Goal: Task Accomplishment & Management: Manage account settings

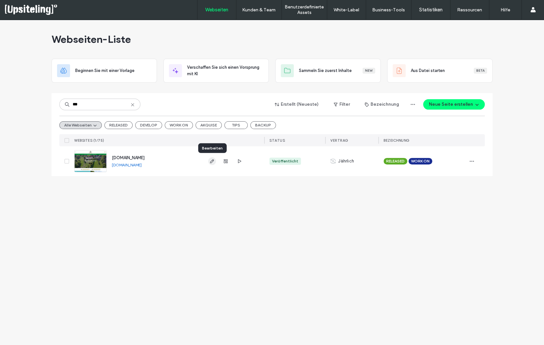
type input "***"
click at [210, 160] on icon "button" at bounding box center [211, 161] width 5 height 5
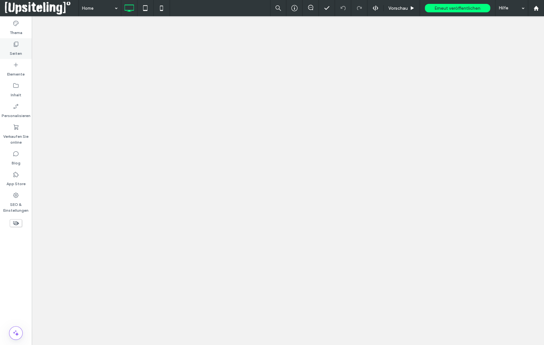
click at [14, 53] on label "Seiten" at bounding box center [16, 51] width 12 height 9
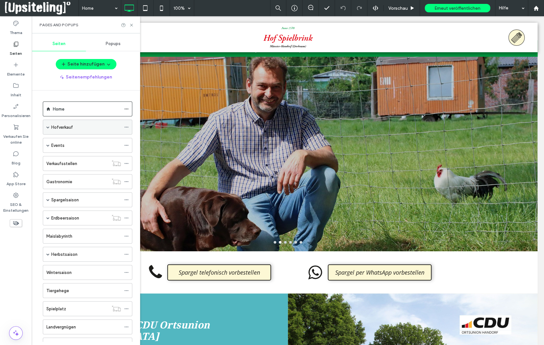
click at [49, 125] on span at bounding box center [47, 126] width 3 height 3
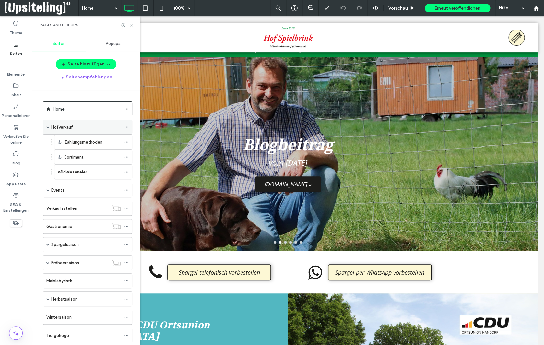
click at [49, 125] on span at bounding box center [47, 126] width 3 height 3
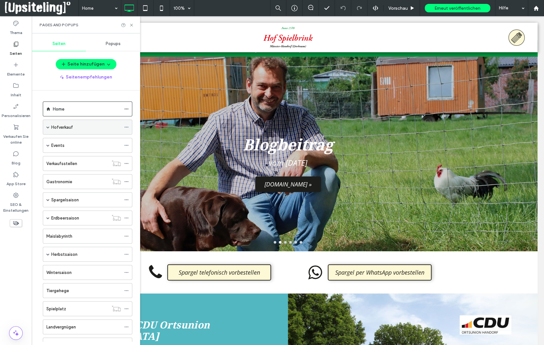
click at [95, 124] on div "Hofverkauf" at bounding box center [86, 127] width 70 height 7
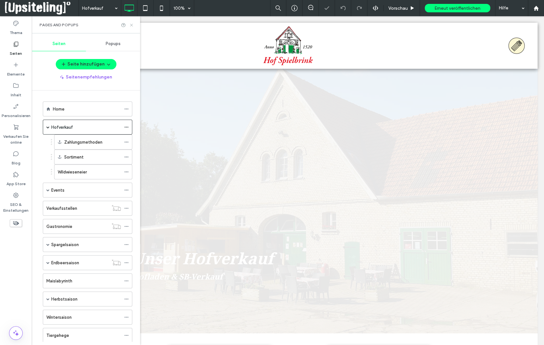
click at [132, 25] on use at bounding box center [131, 25] width 3 height 3
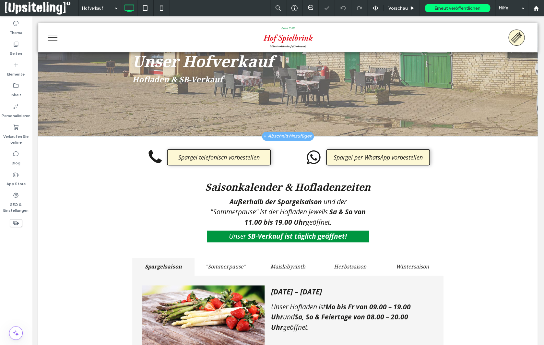
scroll to position [256, 0]
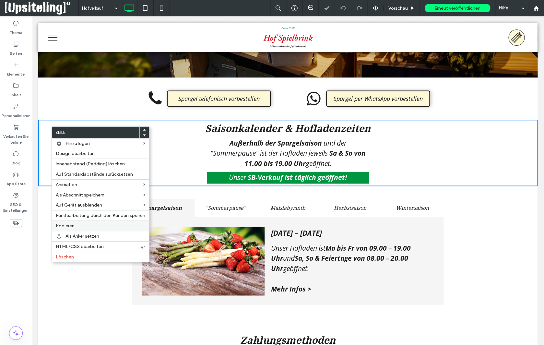
click at [80, 226] on label "Kopieren" at bounding box center [100, 226] width 89 height 6
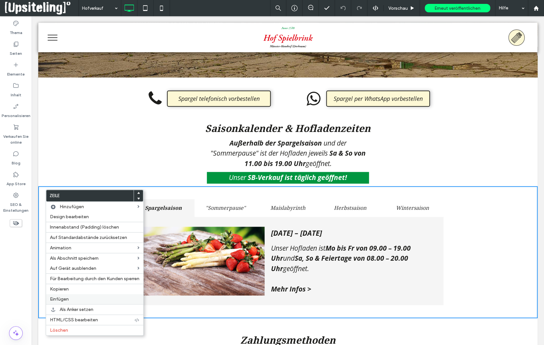
click at [60, 300] on span "Einfügen" at bounding box center [59, 299] width 19 height 6
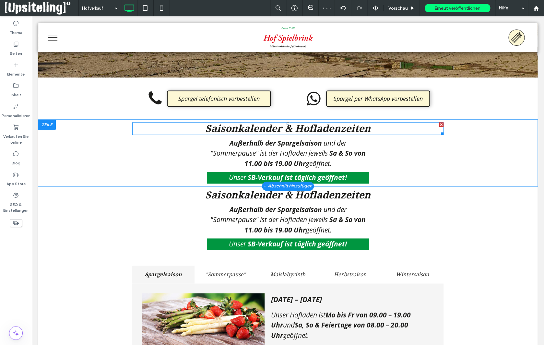
click at [292, 128] on span "Saisonkalender & Hofladenzeiten" at bounding box center [287, 128] width 165 height 11
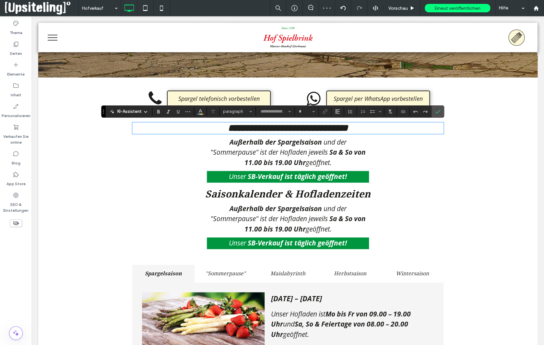
type input "**********"
type input "**"
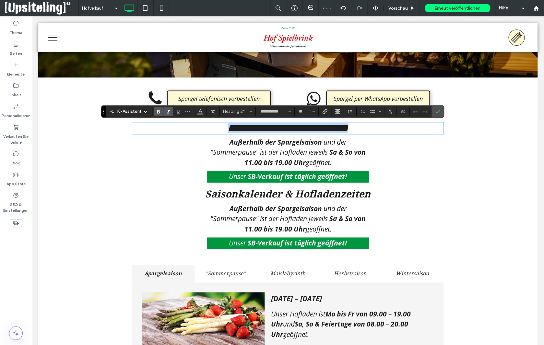
click at [294, 128] on span "**********" at bounding box center [288, 127] width 120 height 9
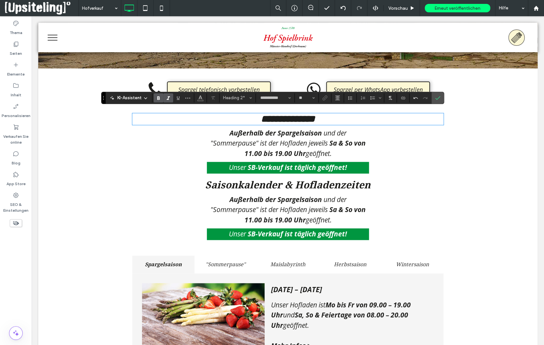
scroll to position [275, 0]
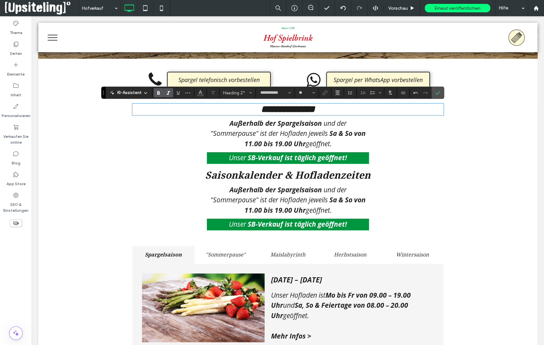
click at [300, 179] on span "Saisonkalender & Hofladenzeiten" at bounding box center [287, 175] width 165 height 11
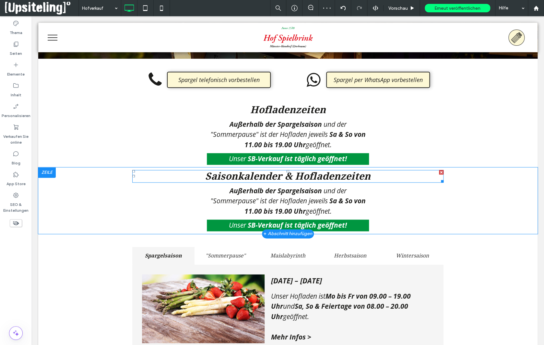
click at [374, 176] on h2 "Saisonkalender & Hofladenzeiten" at bounding box center [287, 176] width 311 height 11
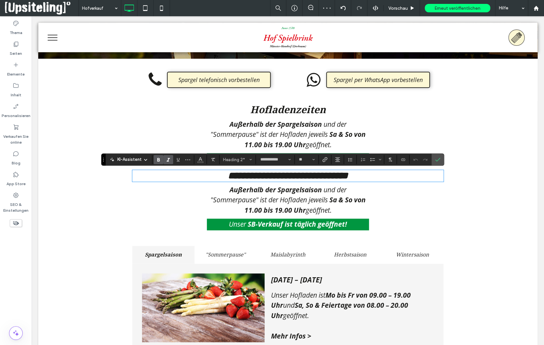
click at [374, 176] on h2 "**********" at bounding box center [287, 176] width 311 height 10
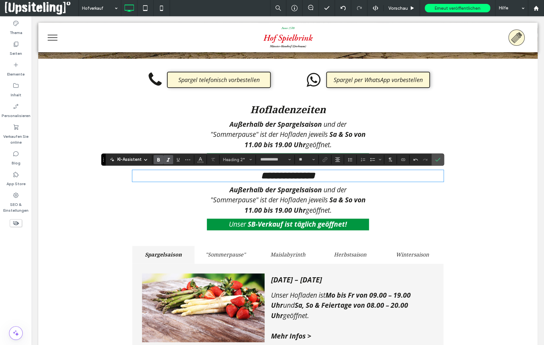
click at [154, 213] on div "**********" at bounding box center [287, 199] width 311 height 65
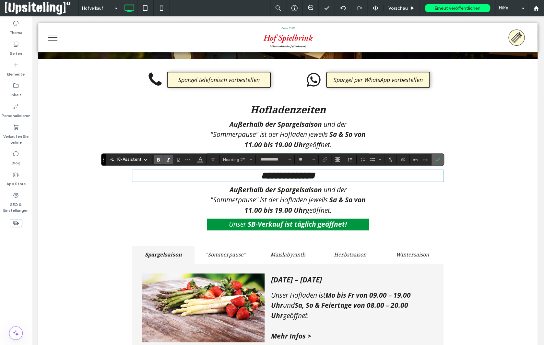
click at [435, 160] on icon "Bestätigen" at bounding box center [437, 159] width 5 height 5
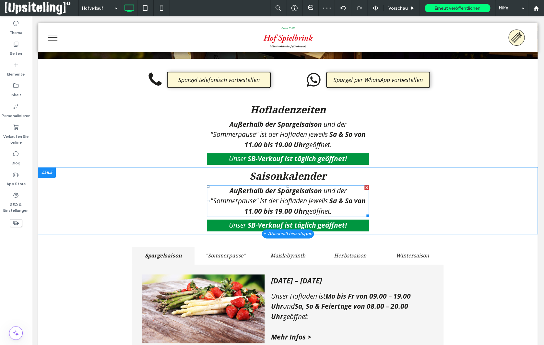
click at [365, 189] on div at bounding box center [366, 187] width 5 height 5
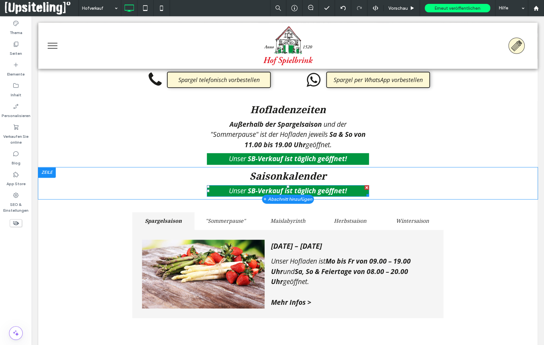
click at [365, 187] on div at bounding box center [366, 187] width 5 height 5
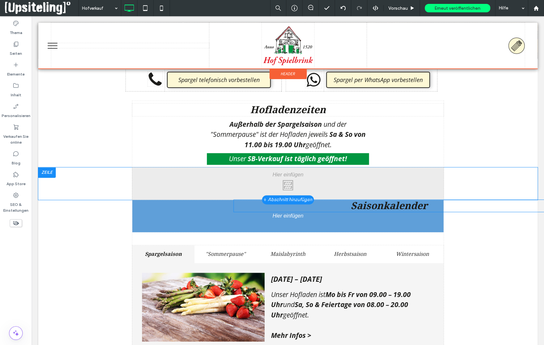
drag, startPoint x: 329, startPoint y: 177, endPoint x: 331, endPoint y: 206, distance: 28.9
click at [331, 206] on h2 "Saisonkalender" at bounding box center [388, 205] width 311 height 11
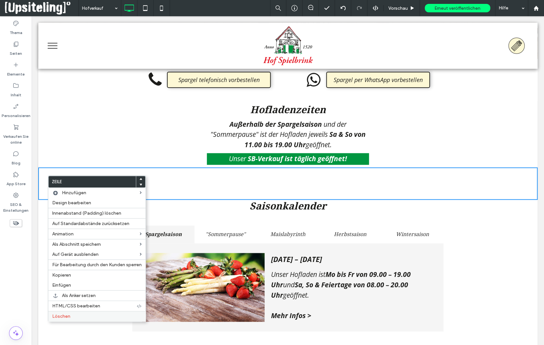
click at [68, 315] on span "Löschen" at bounding box center [61, 317] width 18 height 6
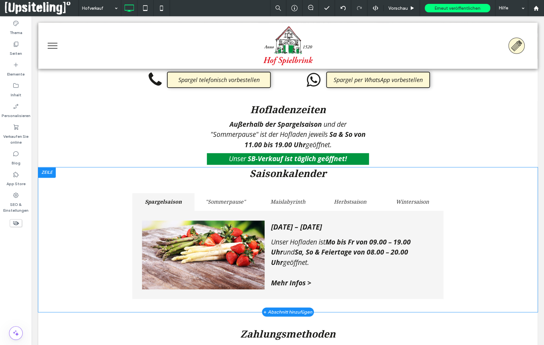
click at [90, 183] on div "Saisonkalender Spargelsaison "Sommerpause" Maislabyrinth Herbstsaison Wintersai…" at bounding box center [287, 239] width 499 height 145
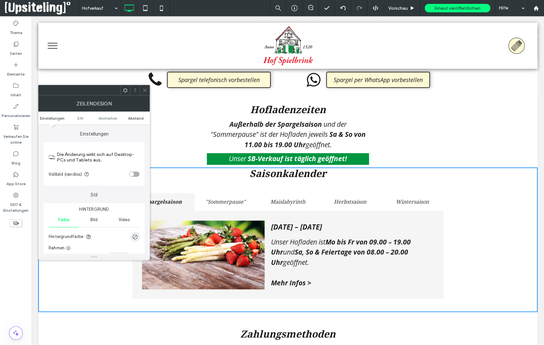
click at [135, 118] on span "Abstand" at bounding box center [136, 118] width 16 height 5
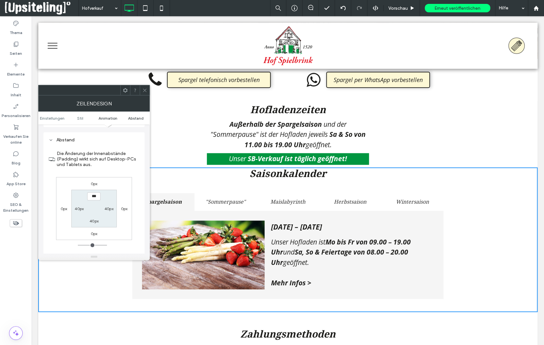
scroll to position [190, 0]
type input "****"
type input "**"
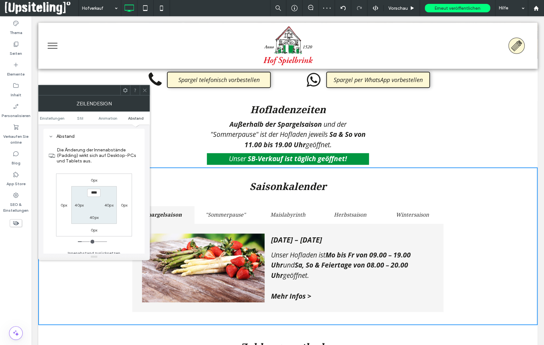
click at [143, 89] on icon at bounding box center [144, 90] width 5 height 5
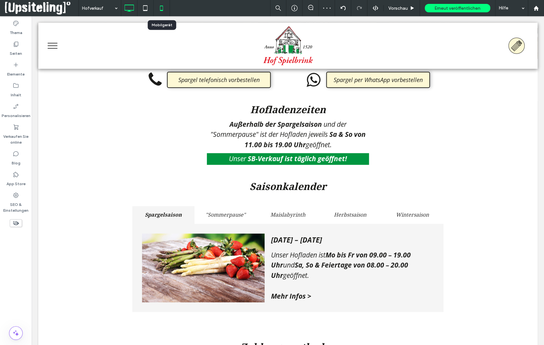
click at [162, 8] on use at bounding box center [161, 8] width 3 height 5
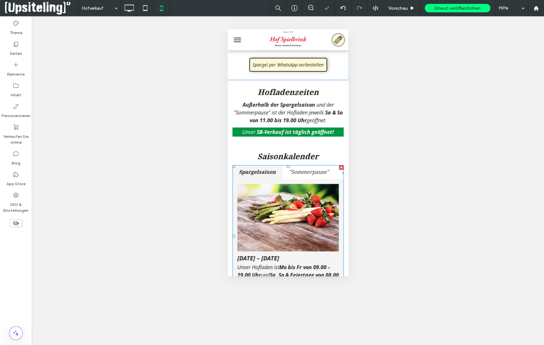
scroll to position [192, 0]
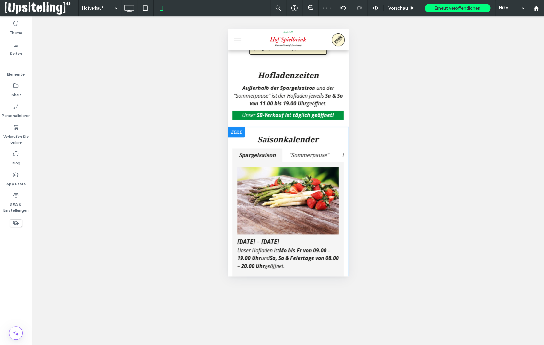
click at [280, 132] on div "Saisonkalender Spargelsaison "Sommerpause" Maislabyrinth Herbstsaison Wintersai…" at bounding box center [287, 211] width 121 height 159
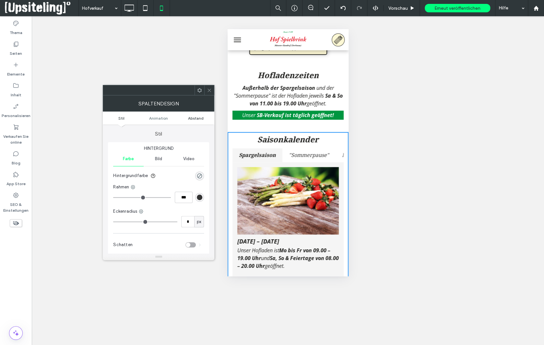
click at [199, 118] on span "Abstand" at bounding box center [196, 118] width 16 height 5
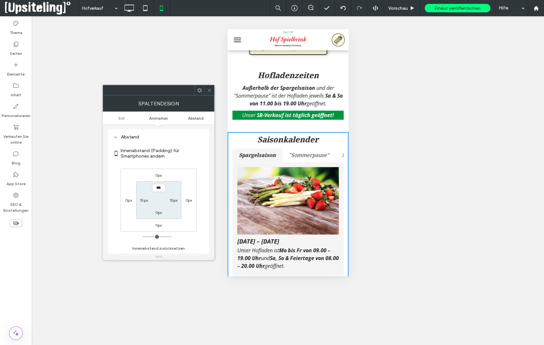
scroll to position [152, 0]
click at [210, 90] on use at bounding box center [209, 90] width 3 height 3
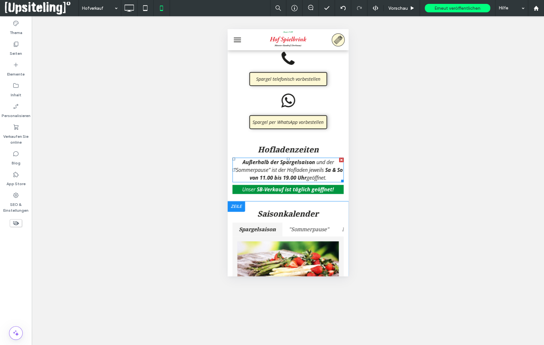
scroll to position [108, 0]
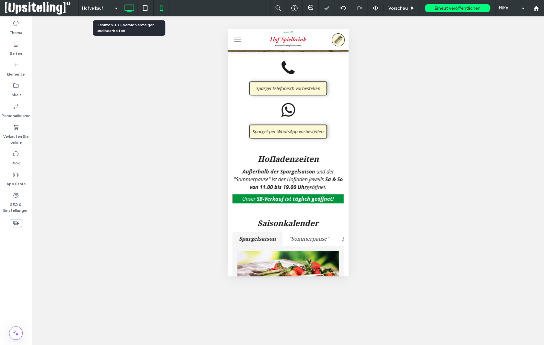
click at [131, 7] on icon at bounding box center [129, 8] width 13 height 13
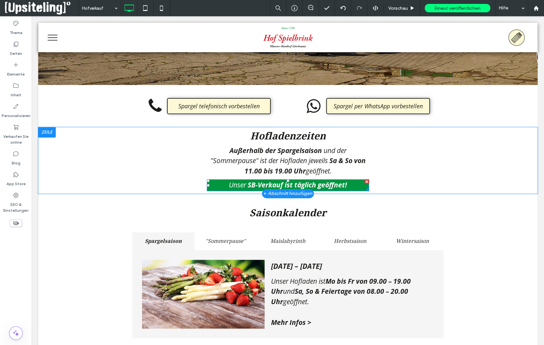
scroll to position [277, 0]
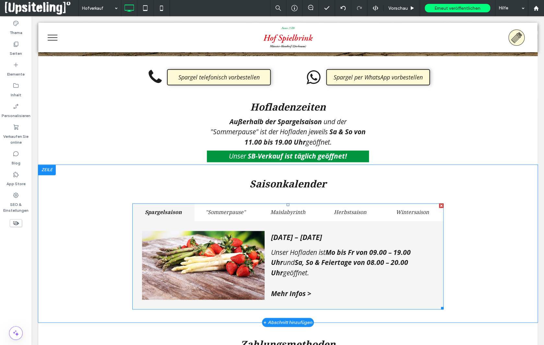
click at [286, 215] on span at bounding box center [287, 256] width 311 height 106
